Goal: Task Accomplishment & Management: Use online tool/utility

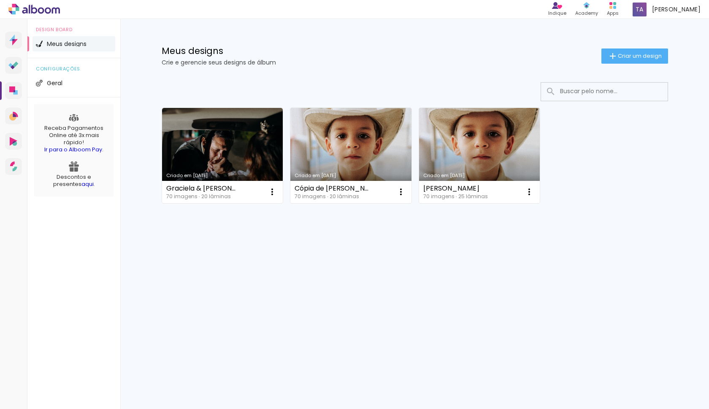
click at [499, 161] on link "Criado em [DATE]" at bounding box center [479, 155] width 121 height 95
